Goal: Transaction & Acquisition: Register for event/course

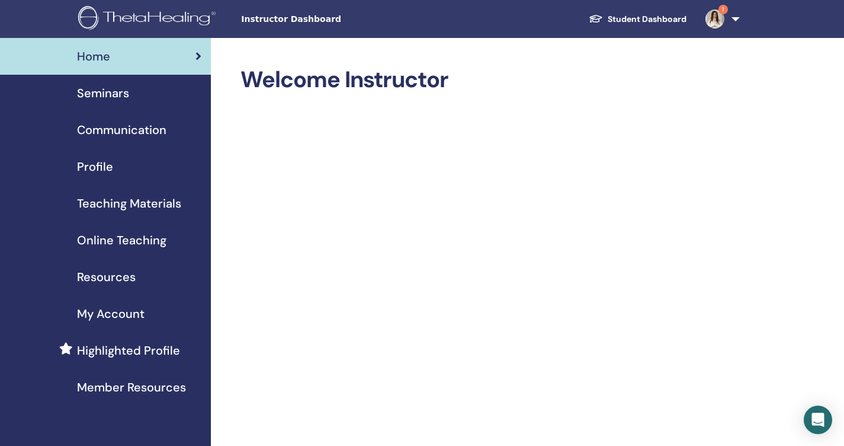
click at [604, 21] on link "Student Dashboard" at bounding box center [637, 19] width 117 height 22
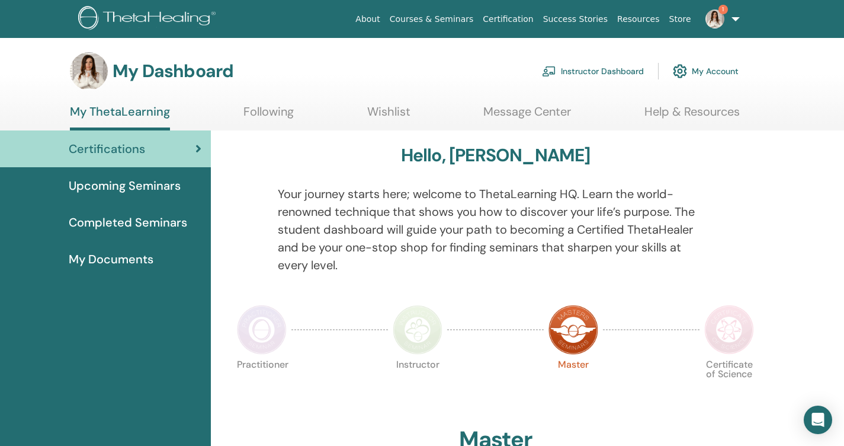
click at [161, 220] on span "Completed Seminars" at bounding box center [128, 222] width 119 height 18
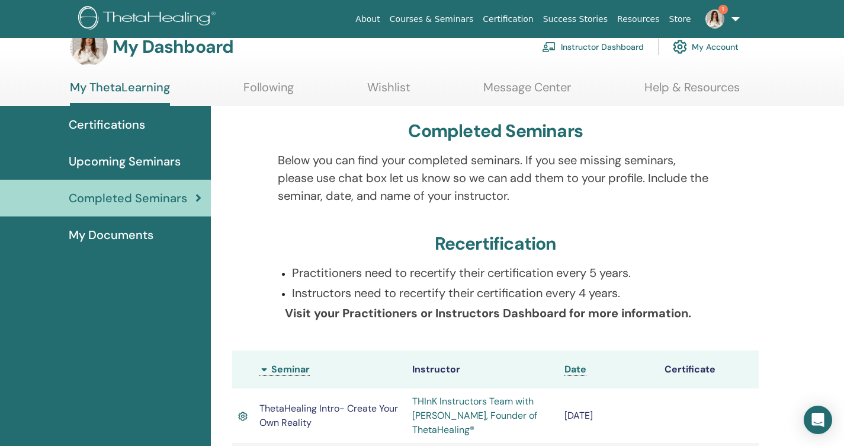
scroll to position [-3, 0]
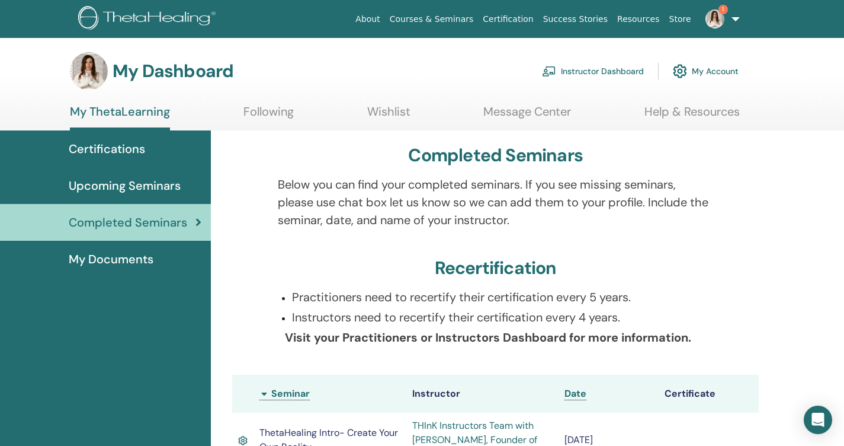
click at [389, 117] on link "Wishlist" at bounding box center [388, 115] width 43 height 23
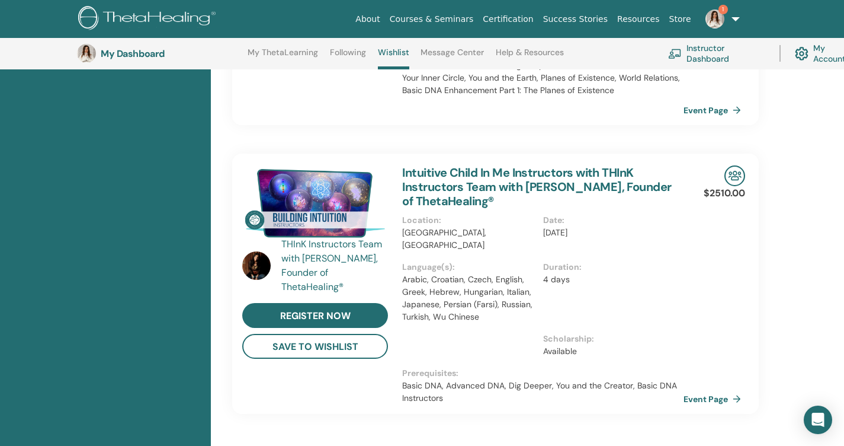
scroll to position [832, 0]
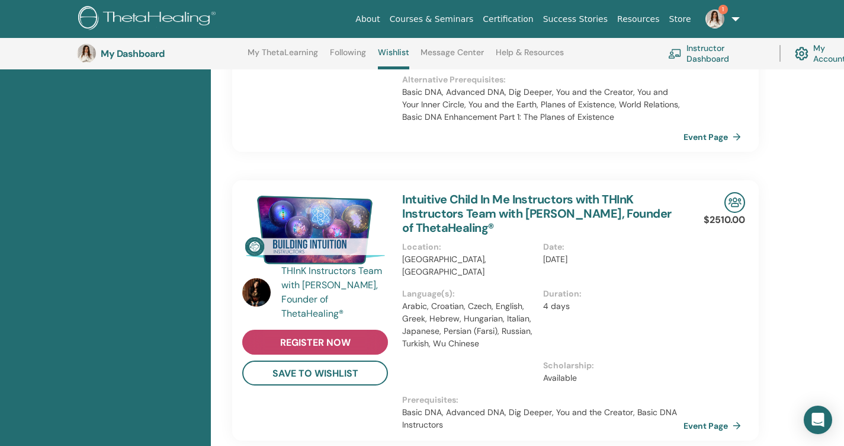
click at [350, 336] on span "register now" at bounding box center [315, 342] width 71 height 12
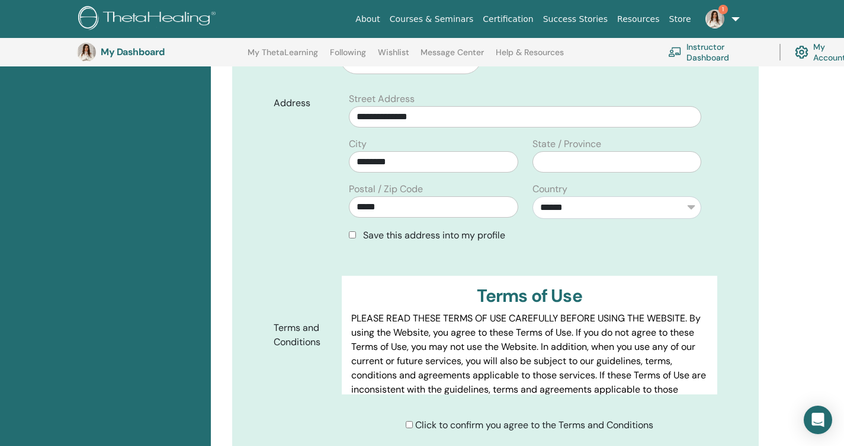
scroll to position [515, 0]
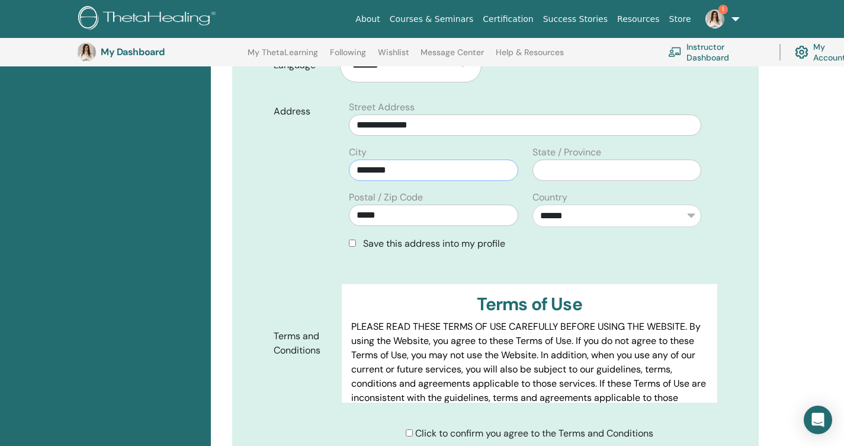
type input "********"
click at [751, 231] on div "Confirm Your Registration By clicking "Continue" below, you will be redirected …" at bounding box center [495, 107] width 527 height 905
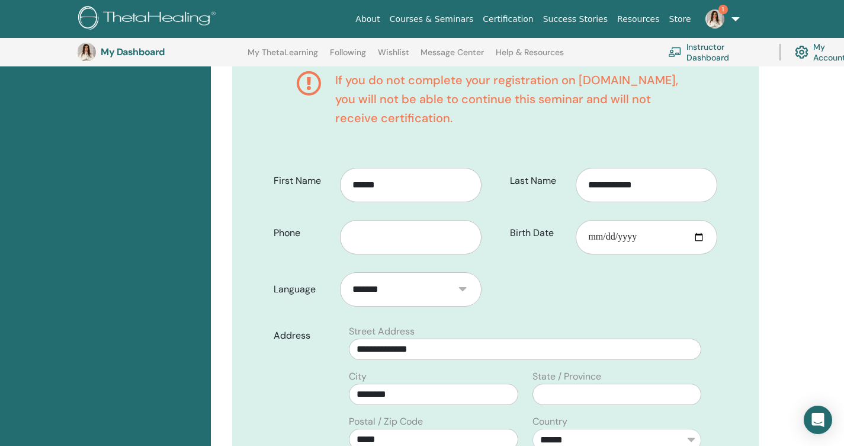
scroll to position [289, 0]
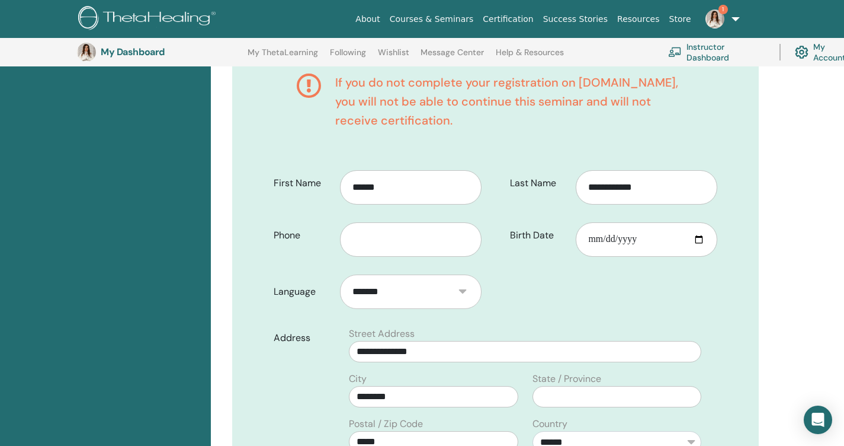
select select "***"
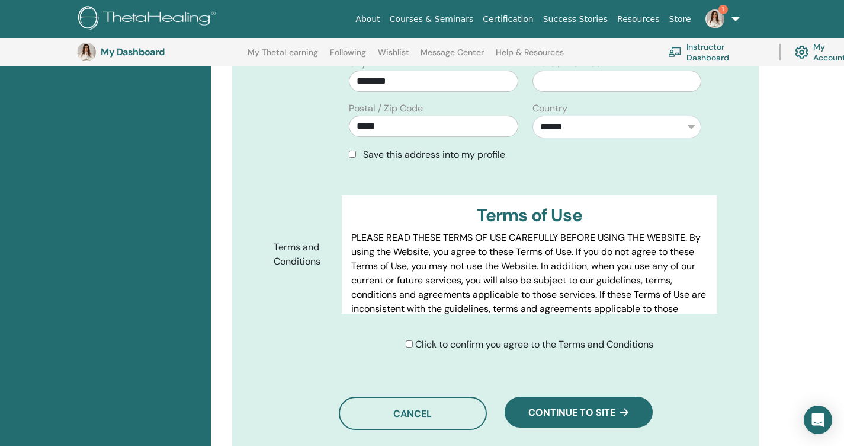
scroll to position [607, 0]
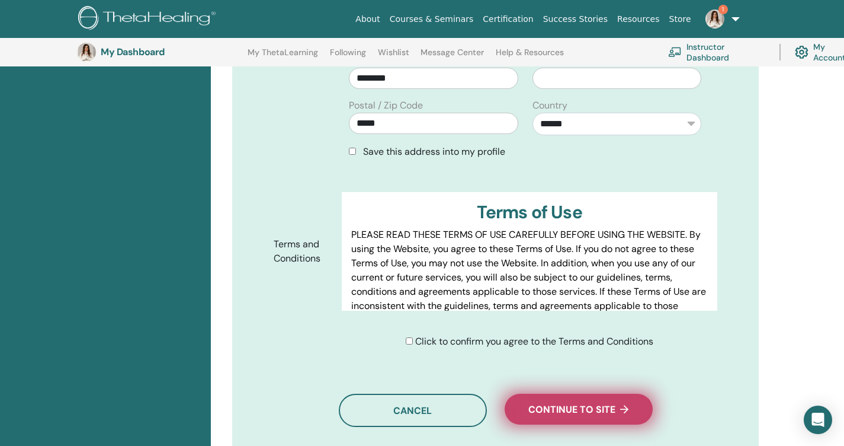
click at [547, 413] on span "Continue to site" at bounding box center [579, 409] width 100 height 12
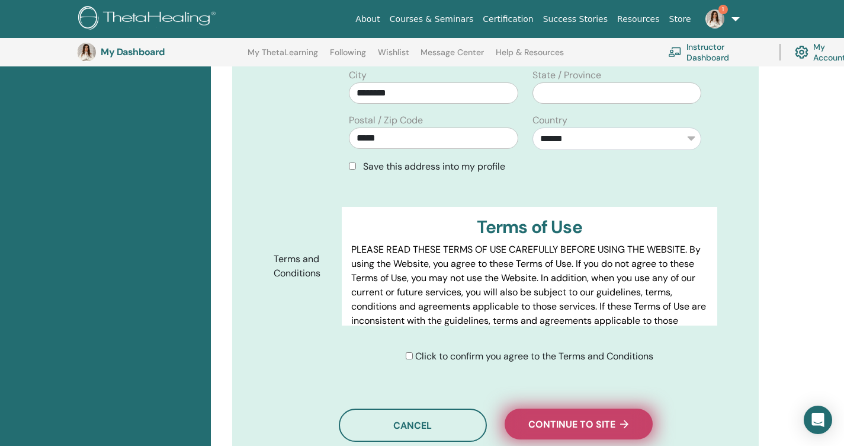
click at [569, 424] on span "Continue to site" at bounding box center [579, 424] width 100 height 12
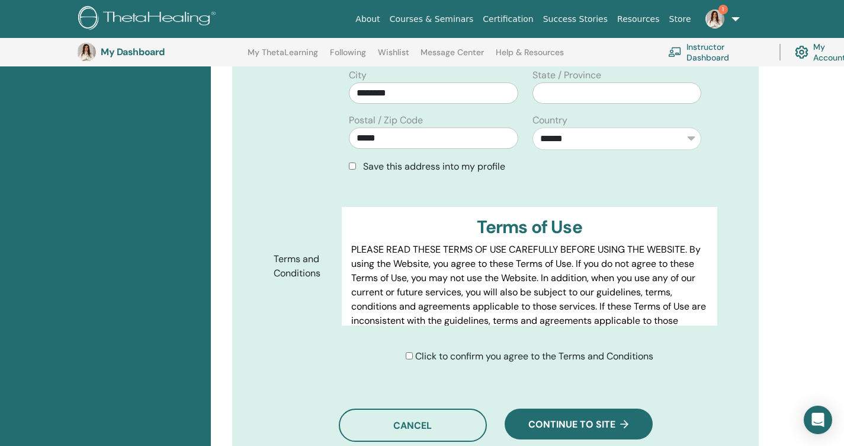
click at [633, 303] on p "PLEASE READ THESE TERMS OF USE CAREFULLY BEFORE USING THE WEBSITE. By using the…" at bounding box center [529, 292] width 357 height 100
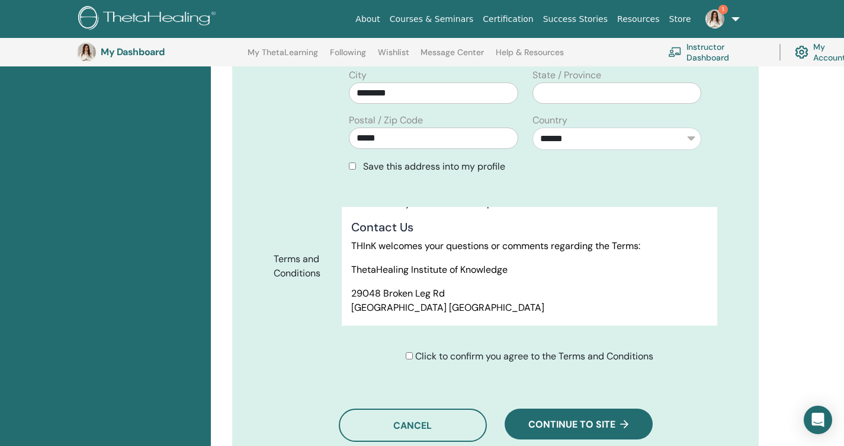
scroll to position [6128, 0]
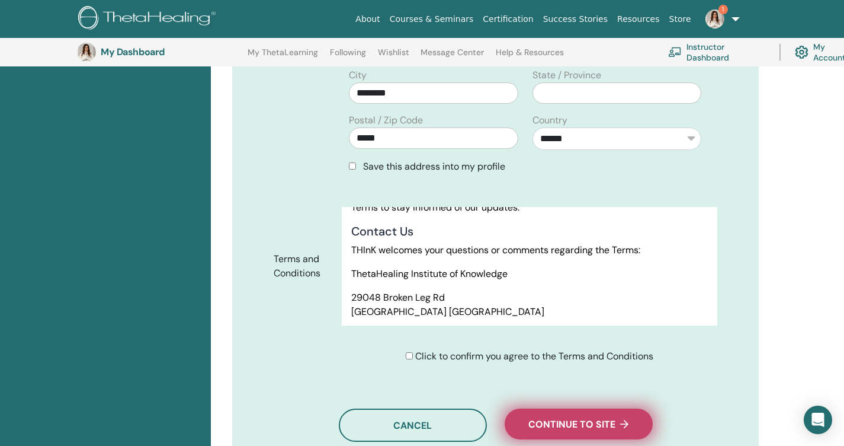
click at [555, 424] on span "Continue to site" at bounding box center [579, 424] width 100 height 12
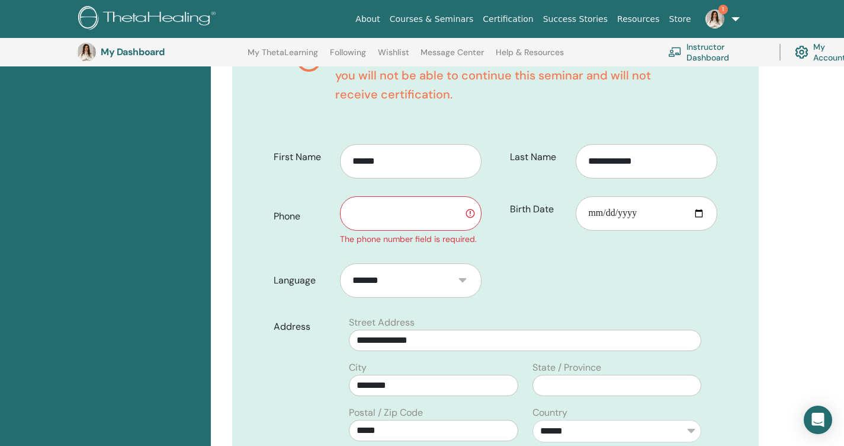
scroll to position [309, 0]
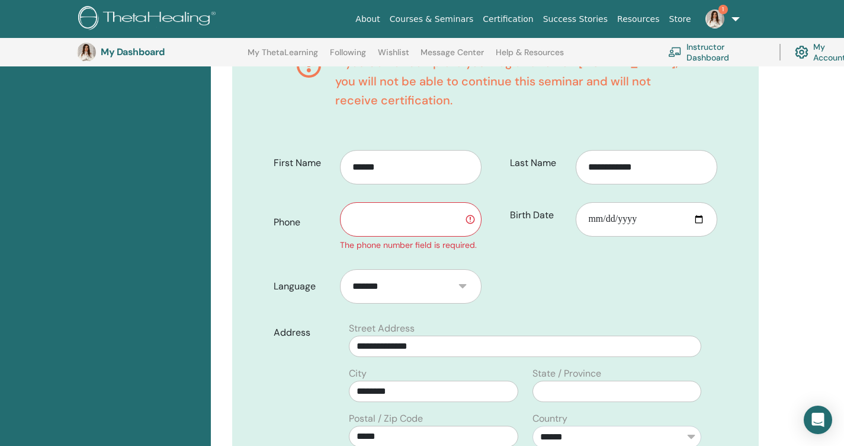
type input "*"
type input "**********"
click at [550, 278] on form "**********" at bounding box center [496, 406] width 462 height 529
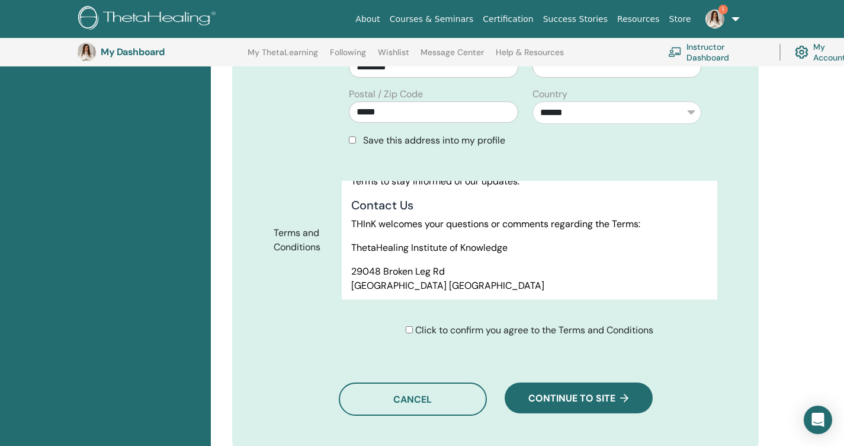
scroll to position [621, 0]
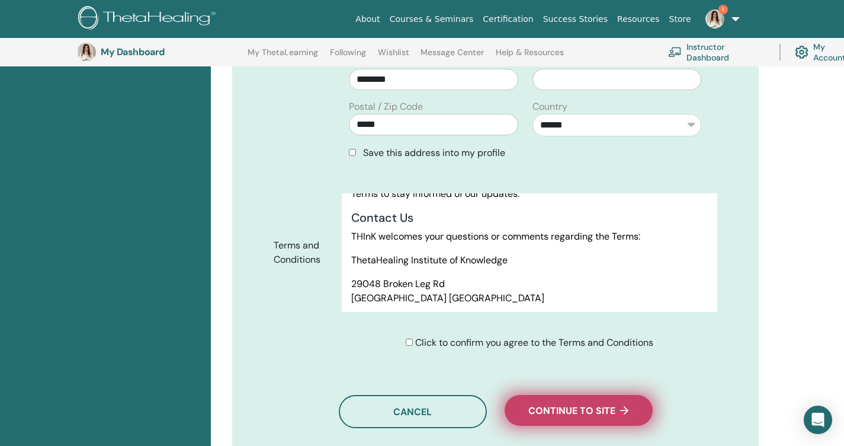
click at [564, 412] on span "Continue to site" at bounding box center [579, 410] width 100 height 12
